Goal: Information Seeking & Learning: Learn about a topic

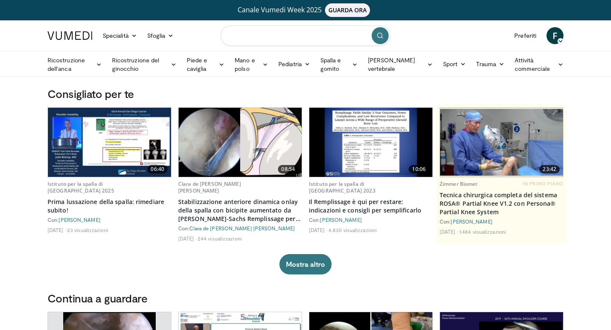
click at [319, 37] on input "Cerca argomenti, interventi" at bounding box center [306, 35] width 170 height 20
type input "**********"
click at [378, 33] on icon "submit" at bounding box center [380, 35] width 7 height 7
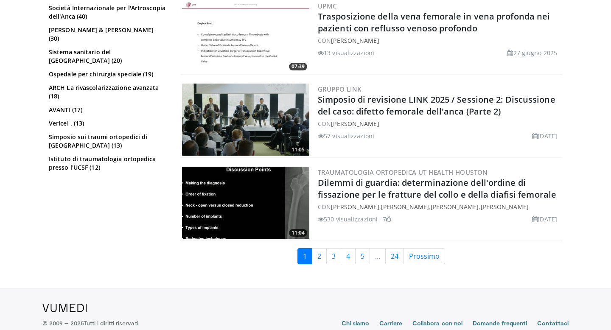
scroll to position [1809, 0]
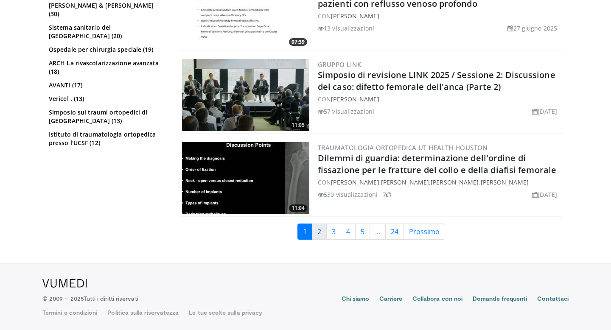
click at [322, 230] on link "2" at bounding box center [319, 232] width 15 height 16
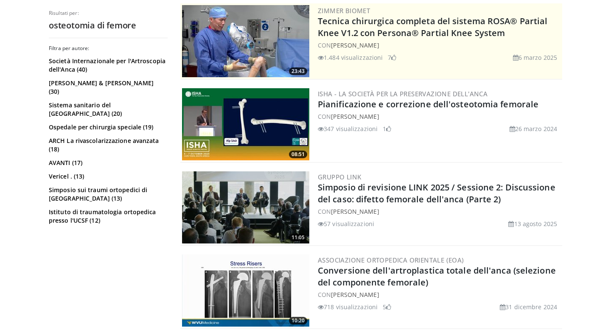
click at [320, 228] on div "Gruppo LINK Simposio di revisione LINK 2025 / Sessione 2: Discussione del caso:…" at bounding box center [439, 207] width 243 height 72
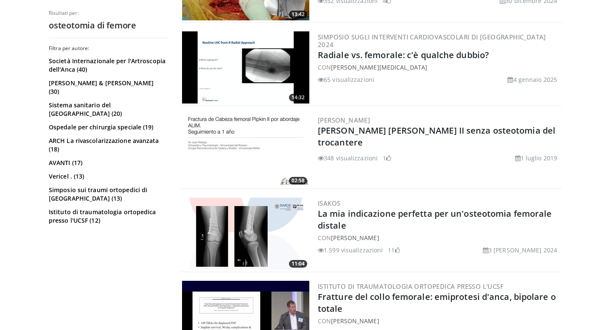
scroll to position [838, 0]
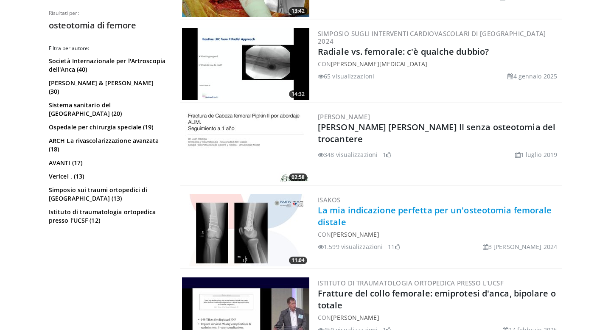
click at [357, 209] on font "La mia indicazione perfetta per un'osteotomia femorale distale" at bounding box center [435, 215] width 234 height 23
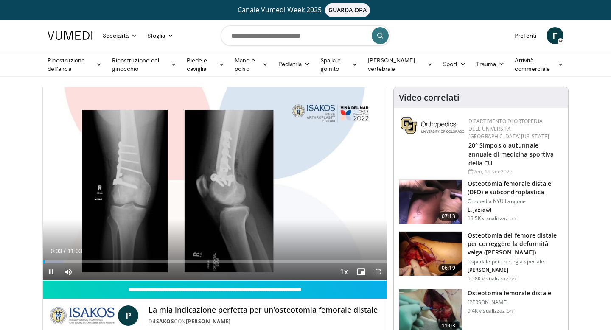
click at [377, 274] on span "Video Player" at bounding box center [377, 271] width 17 height 17
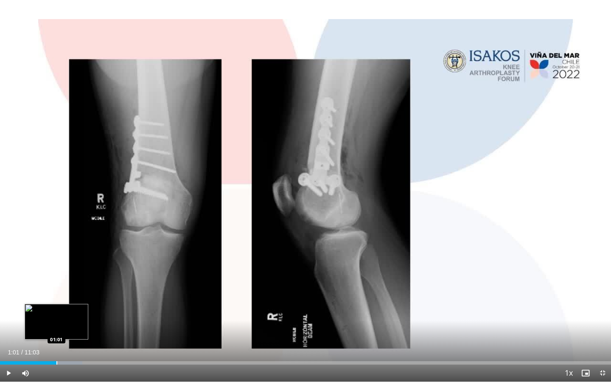
click at [56, 330] on div "Progress Bar" at bounding box center [56, 362] width 1 height 3
click at [70, 330] on div "Progress Bar" at bounding box center [70, 362] width 1 height 3
click at [70, 330] on div "10 seconds Tap to unmute" at bounding box center [305, 190] width 611 height 381
click at [28, 330] on div "01:16" at bounding box center [35, 362] width 70 height 3
click at [8, 330] on span "Video Player" at bounding box center [8, 372] width 17 height 17
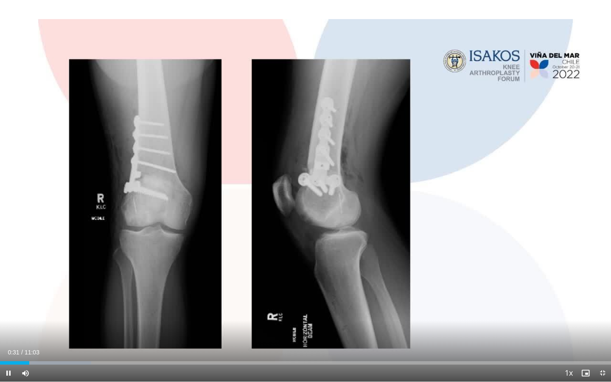
click at [48, 330] on div "Current Time 0:31 / Duration 11:03 Pause Skip Backward Skip Forward Mute Loaded…" at bounding box center [305, 372] width 611 height 17
click at [51, 330] on div "Progress Bar" at bounding box center [51, 362] width 1 height 3
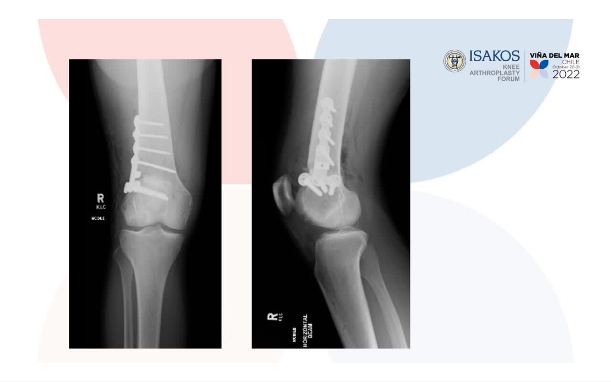
click at [63, 330] on div "10 seconds Tap to unmute" at bounding box center [305, 190] width 611 height 381
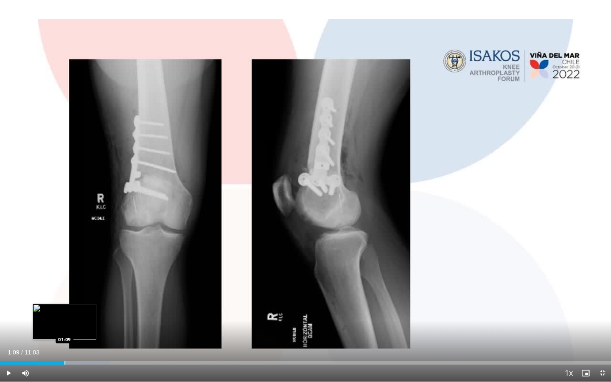
click at [64, 330] on div "Progress Bar" at bounding box center [64, 362] width 1 height 3
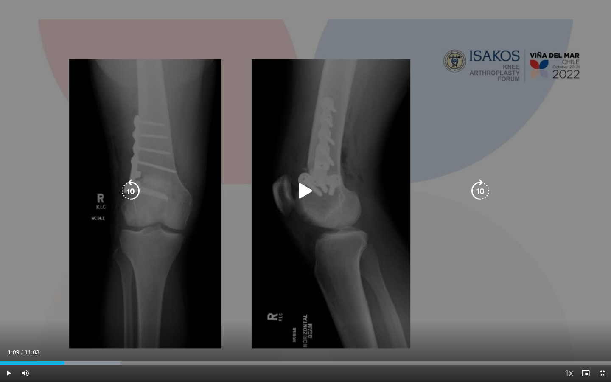
click at [306, 196] on icon "Video Player" at bounding box center [306, 191] width 24 height 24
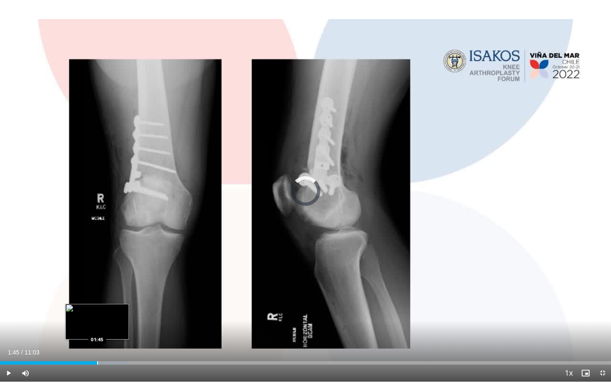
click at [97, 330] on div "Progress Bar" at bounding box center [97, 362] width 1 height 3
click at [108, 330] on div "Progress Bar" at bounding box center [108, 362] width 1 height 3
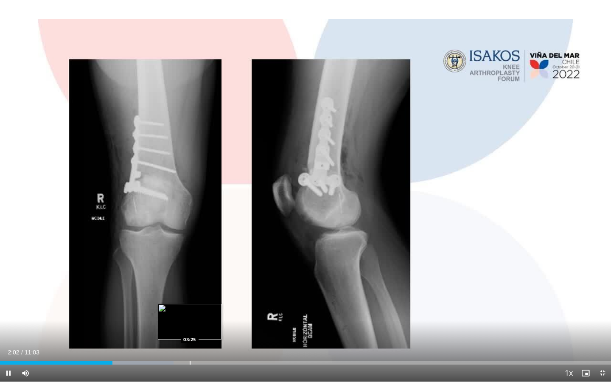
click at [190, 330] on div "Progress Bar" at bounding box center [190, 362] width 1 height 3
click at [299, 330] on div "Current Time 3:37 / Duration 11:03 Pause Skip Backward Skip Forward Mute Loaded…" at bounding box center [305, 372] width 611 height 17
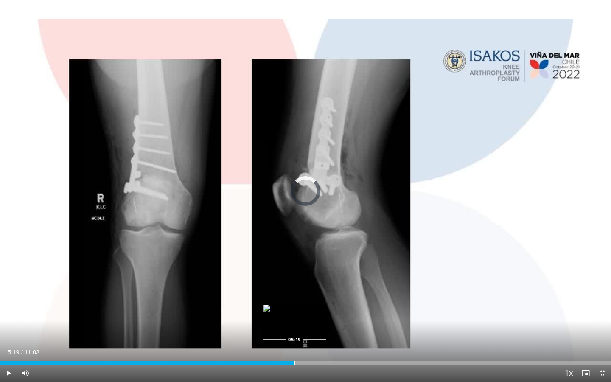
click at [294, 330] on div "Progress Bar" at bounding box center [294, 362] width 1 height 3
click at [328, 330] on div "Progress Bar" at bounding box center [328, 362] width 1 height 3
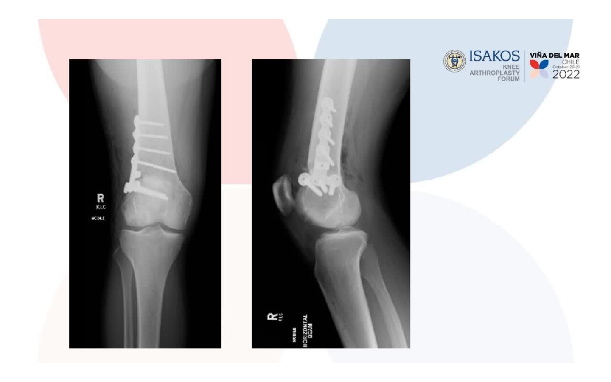
click at [372, 244] on div "10 seconds Tap to unmute" at bounding box center [305, 190] width 611 height 381
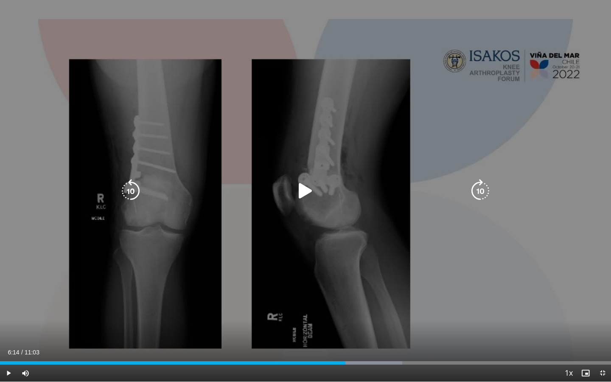
click at [305, 192] on icon "Video Player" at bounding box center [306, 191] width 24 height 24
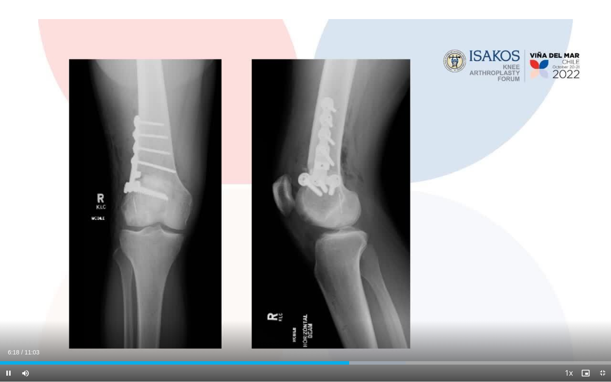
click at [595, 330] on span "Video Player" at bounding box center [602, 372] width 17 height 17
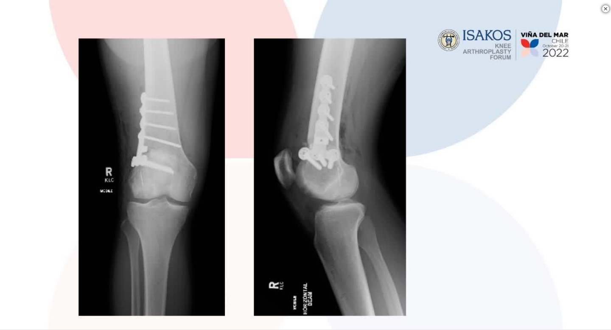
scroll to position [844, 0]
